Goal: Find specific page/section: Find specific page/section

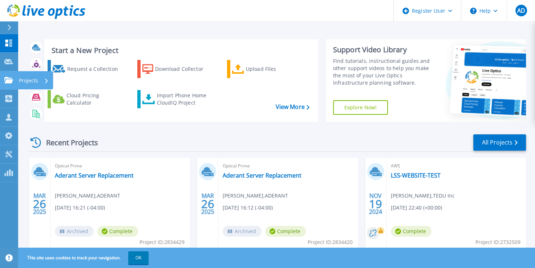
click at [8, 81] on icon at bounding box center [8, 80] width 9 height 6
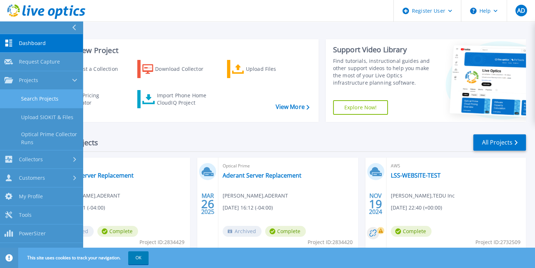
click at [27, 93] on link "Search Projects" at bounding box center [41, 99] width 83 height 19
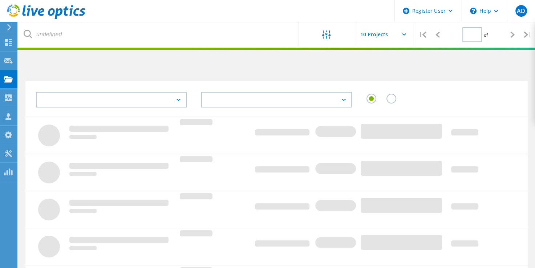
type input "1"
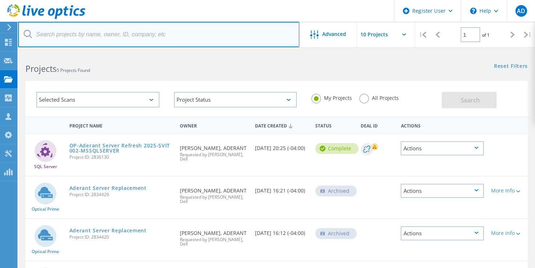
click at [185, 40] on input "text" at bounding box center [158, 34] width 281 height 25
type input "gaumard scientific"
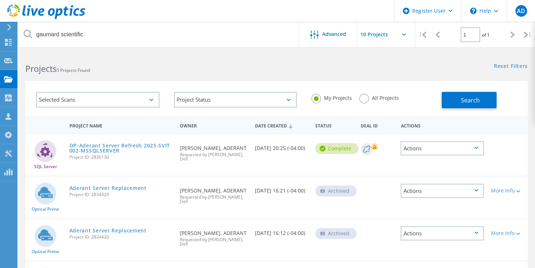
click at [372, 99] on label "All Projects" at bounding box center [379, 97] width 40 height 7
click at [0, 0] on input "All Projects" at bounding box center [0, 0] width 0 height 0
click at [454, 103] on button "Search" at bounding box center [469, 100] width 55 height 16
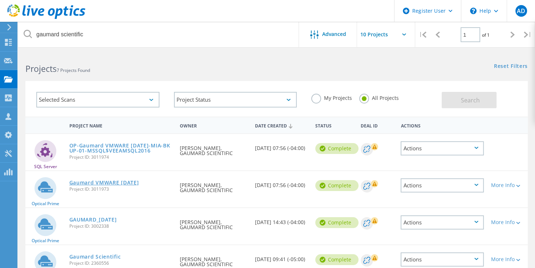
click at [110, 183] on link "Gaumard VMWARE 8-12-2025" at bounding box center [104, 182] width 70 height 5
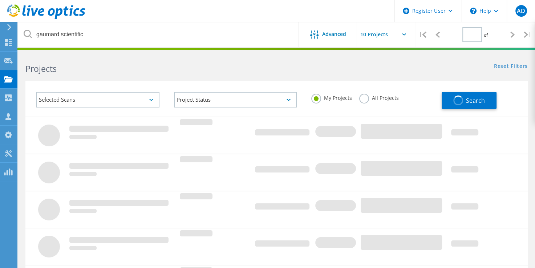
type input "1"
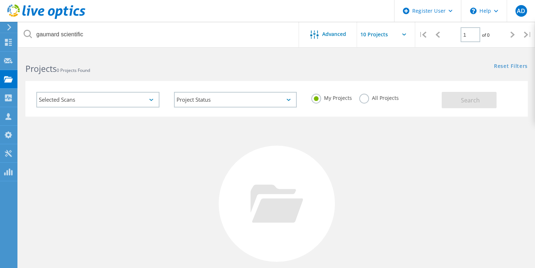
click at [373, 102] on div "All Projects" at bounding box center [379, 99] width 40 height 11
click at [374, 98] on label "All Projects" at bounding box center [379, 97] width 40 height 7
click at [0, 0] on input "All Projects" at bounding box center [0, 0] width 0 height 0
click at [454, 94] on button "Search" at bounding box center [469, 100] width 55 height 16
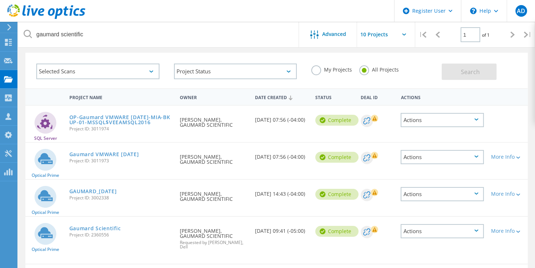
scroll to position [29, 0]
click at [136, 154] on link "Gaumard VMWARE 8-12-2025" at bounding box center [104, 154] width 70 height 5
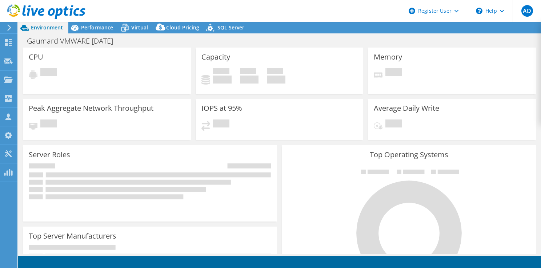
select select "USD"
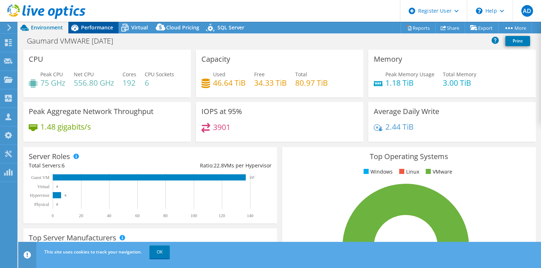
click at [96, 27] on span "Performance" at bounding box center [97, 27] width 32 height 7
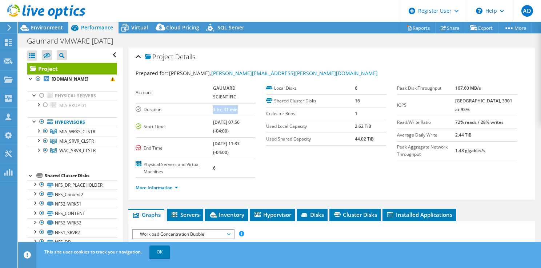
drag, startPoint x: 202, startPoint y: 108, endPoint x: 251, endPoint y: 105, distance: 49.2
click at [251, 105] on tr "Duration 3 hr, 41 min" at bounding box center [196, 109] width 120 height 13
click at [22, 11] on icon at bounding box center [46, 11] width 78 height 15
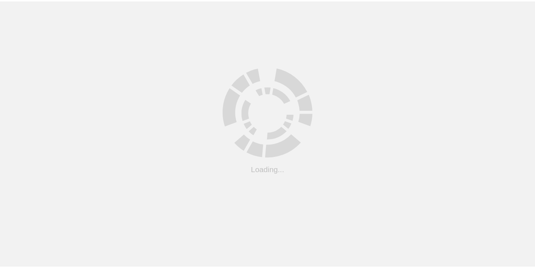
scroll to position [29, 0]
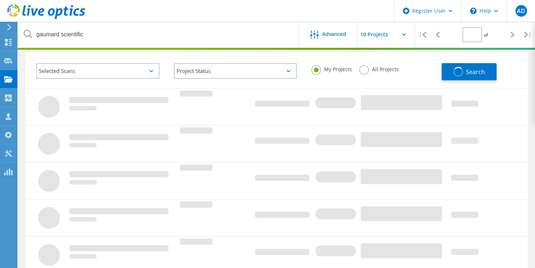
type input "1"
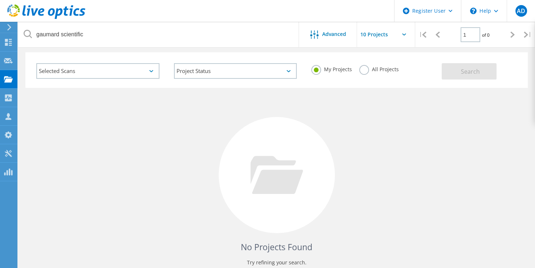
click at [362, 65] on label "All Projects" at bounding box center [379, 68] width 40 height 7
click at [0, 0] on input "All Projects" at bounding box center [0, 0] width 0 height 0
click at [484, 80] on div "Selected Scans Project Status In Progress Complete Published Anonymous Archived…" at bounding box center [276, 70] width 503 height 36
click at [476, 71] on span "Search" at bounding box center [470, 72] width 19 height 8
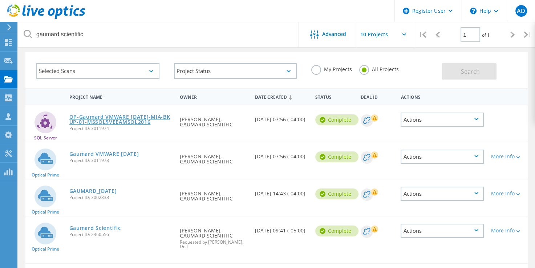
click at [131, 119] on link "OP-Gaumard VMWARE [DATE]-MIA-BKUP-01-MSSQL$VEEAMSQL2016" at bounding box center [120, 119] width 103 height 10
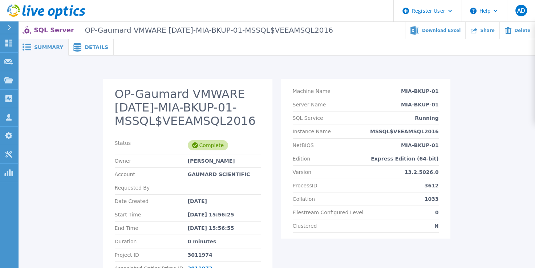
click at [87, 53] on div "Details" at bounding box center [91, 47] width 45 height 16
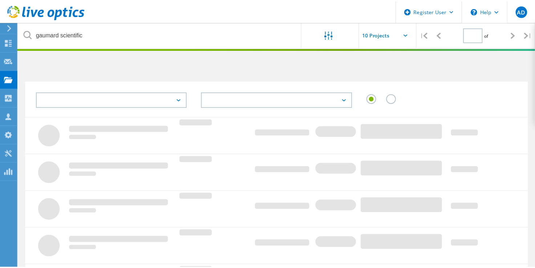
scroll to position [29, 0]
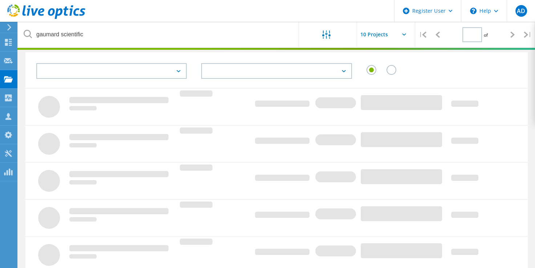
type input "1"
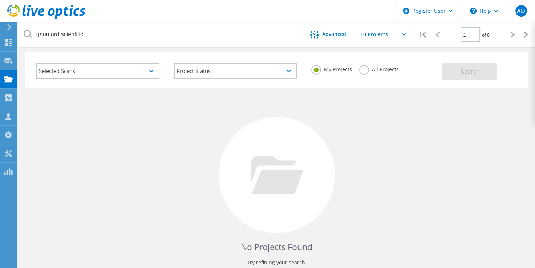
click at [363, 81] on div "My Projects All Projects" at bounding box center [373, 69] width 138 height 27
click at [365, 75] on div "All Projects" at bounding box center [379, 70] width 40 height 11
click at [365, 71] on label "All Projects" at bounding box center [379, 68] width 40 height 7
click at [0, 0] on input "All Projects" at bounding box center [0, 0] width 0 height 0
click at [448, 69] on button "Search" at bounding box center [469, 71] width 55 height 16
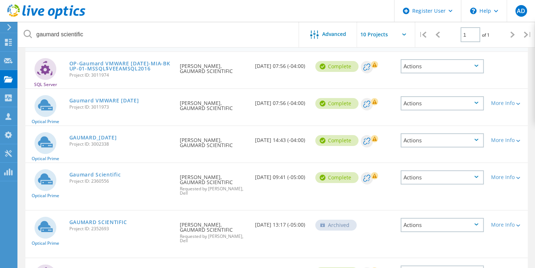
scroll to position [82, 0]
click at [93, 135] on link "GAUMARD_[DATE]" at bounding box center [93, 137] width 48 height 5
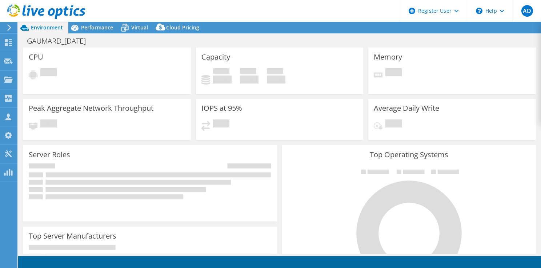
select select "USD"
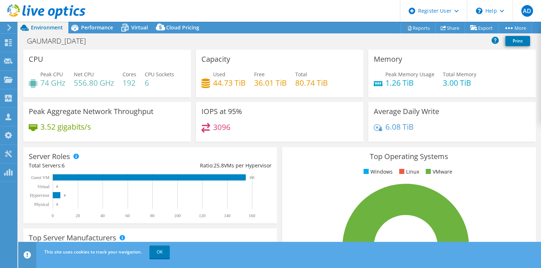
click at [27, 8] on icon at bounding box center [46, 11] width 78 height 15
